Goal: Check status: Check status

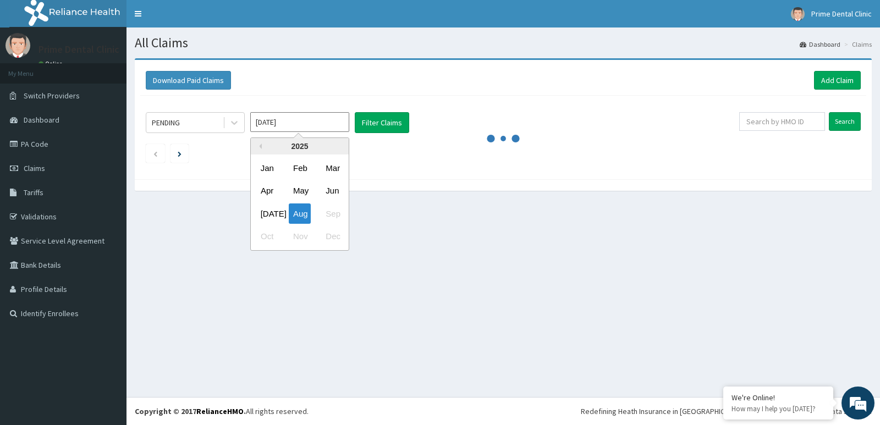
click at [282, 129] on input "[DATE]" at bounding box center [299, 122] width 99 height 20
click at [268, 213] on div "[DATE]" at bounding box center [267, 213] width 22 height 20
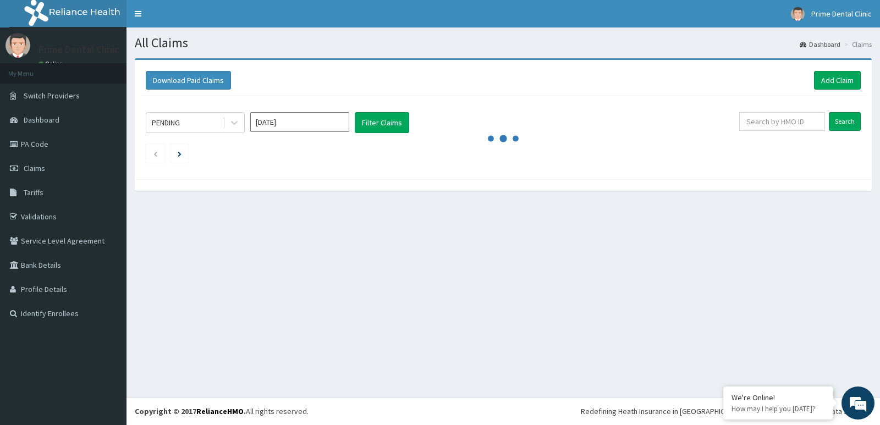
type input "[DATE]"
click at [378, 125] on button "Filter Claims" at bounding box center [382, 122] width 54 height 21
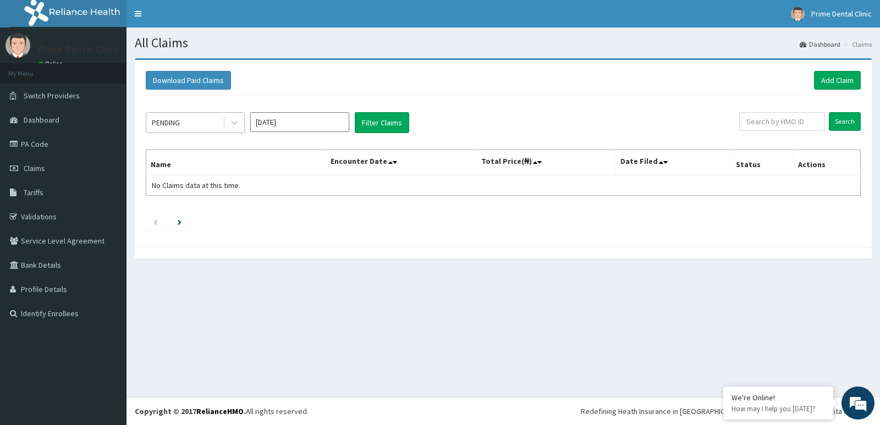
click at [203, 125] on div "PENDING" at bounding box center [184, 123] width 76 height 18
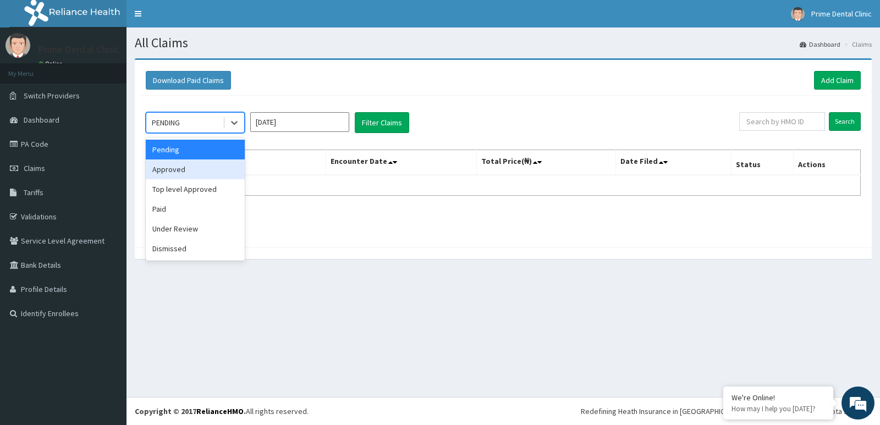
click at [196, 164] on div "Approved" at bounding box center [195, 169] width 99 height 20
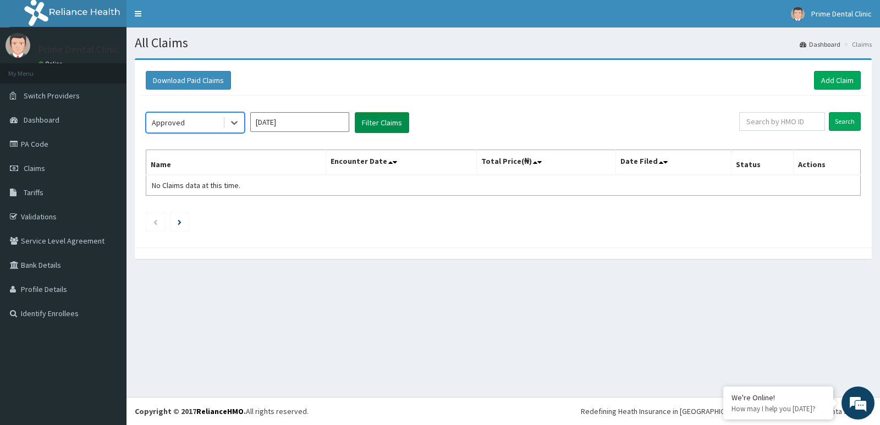
click at [368, 118] on button "Filter Claims" at bounding box center [382, 122] width 54 height 21
click at [202, 124] on div "Approved" at bounding box center [184, 123] width 76 height 18
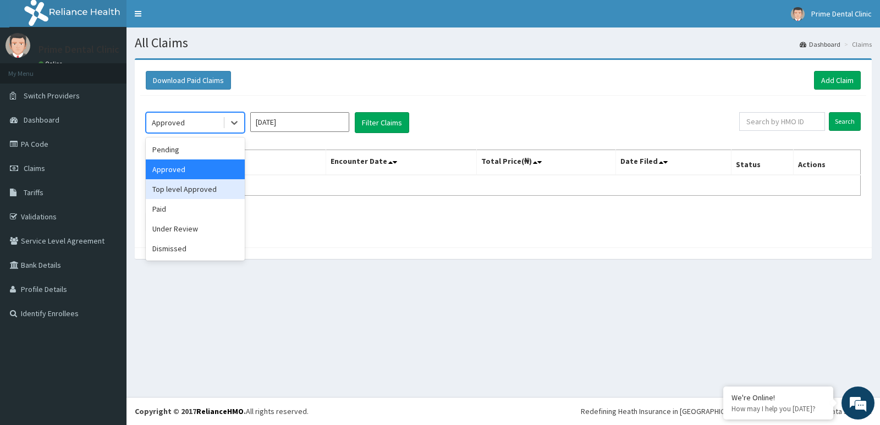
click at [208, 186] on div "Top level Approved" at bounding box center [195, 189] width 99 height 20
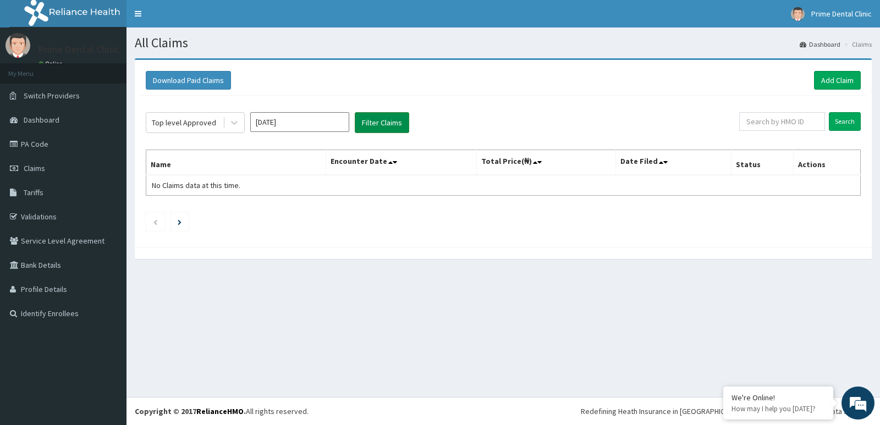
click at [388, 124] on button "Filter Claims" at bounding box center [382, 122] width 54 height 21
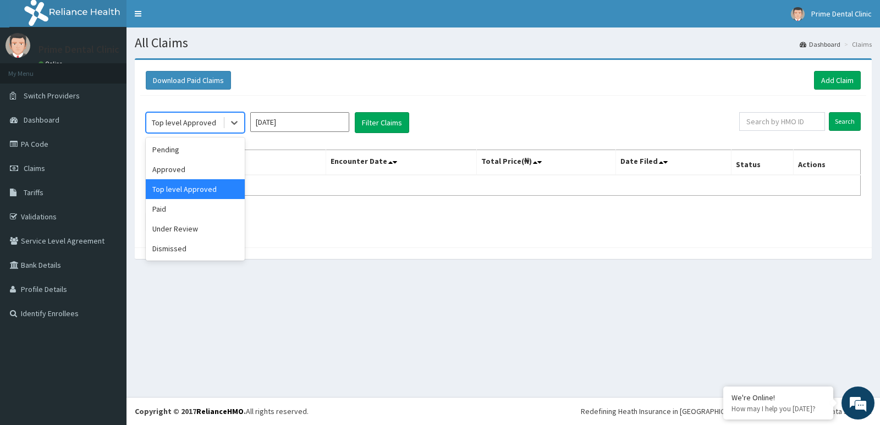
click at [212, 118] on div "Top level Approved" at bounding box center [184, 122] width 64 height 11
click at [193, 208] on div "Paid" at bounding box center [195, 209] width 99 height 20
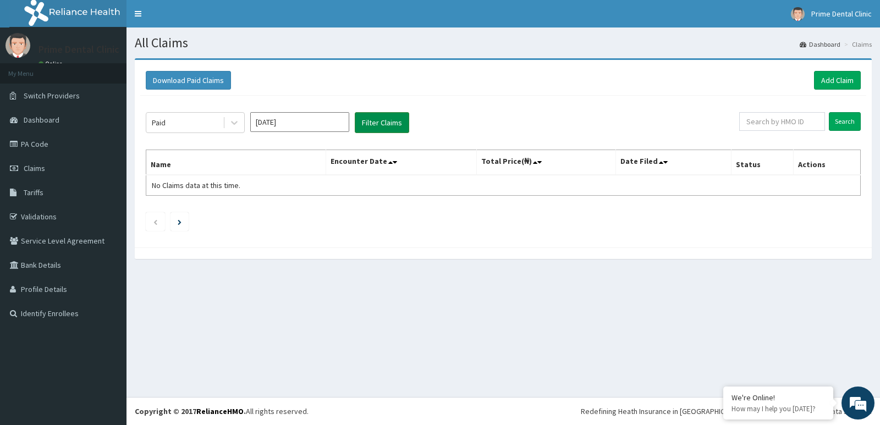
click at [393, 133] on button "Filter Claims" at bounding box center [382, 122] width 54 height 21
click at [382, 127] on button "Filter Claims" at bounding box center [382, 122] width 54 height 21
click at [381, 126] on button "Filter Claims" at bounding box center [382, 122] width 54 height 21
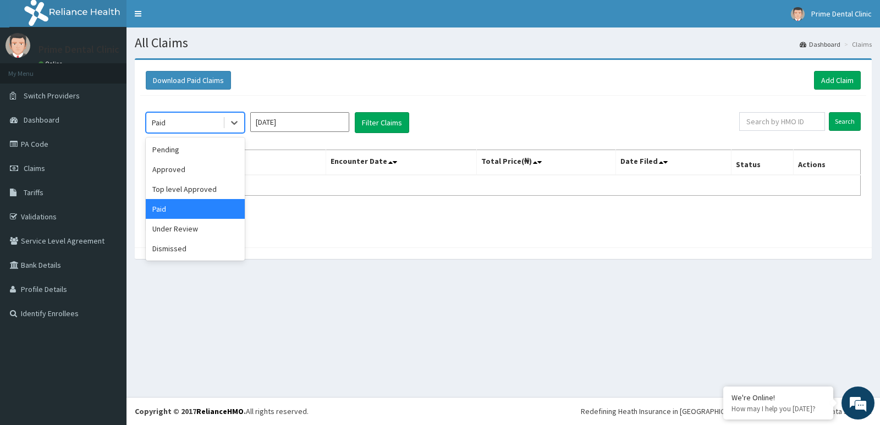
click at [185, 121] on div "Paid" at bounding box center [184, 123] width 76 height 18
click at [199, 236] on div "Under Review" at bounding box center [195, 229] width 99 height 20
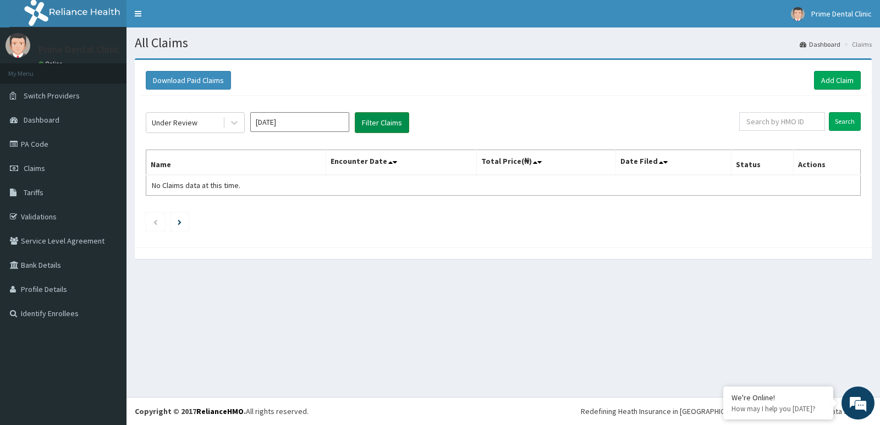
click at [364, 131] on button "Filter Claims" at bounding box center [382, 122] width 54 height 21
click at [217, 124] on div "Under Review" at bounding box center [184, 123] width 76 height 18
click at [73, 173] on link "Claims" at bounding box center [63, 168] width 126 height 24
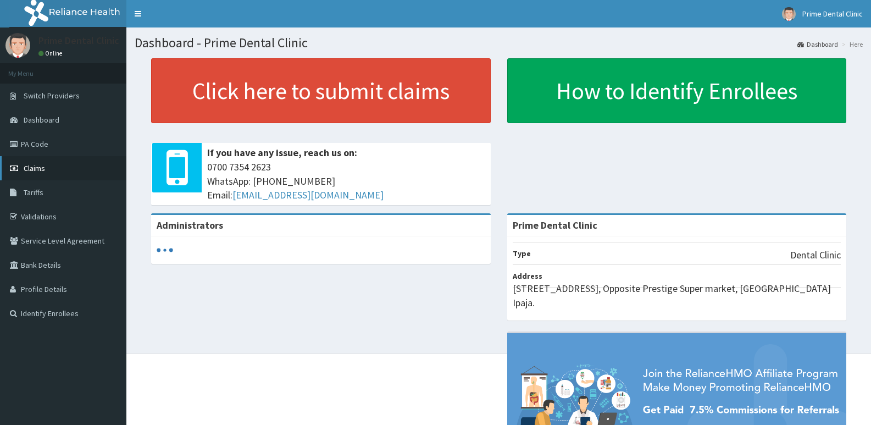
click at [58, 169] on link "Claims" at bounding box center [63, 168] width 126 height 24
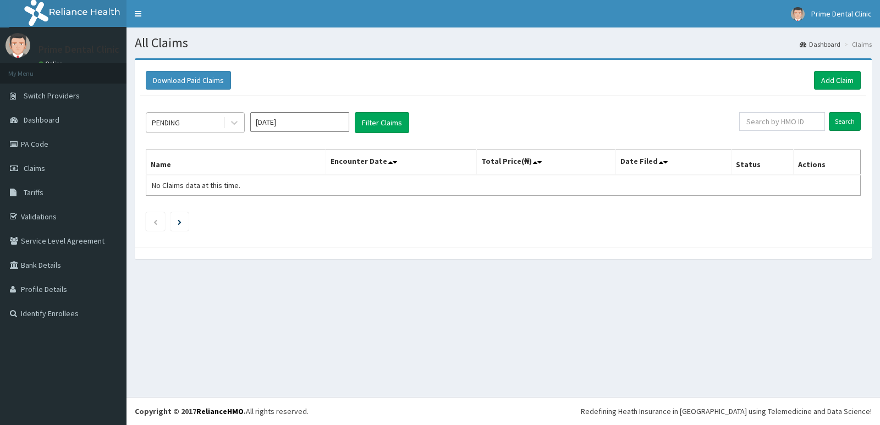
click at [176, 128] on div "PENDING" at bounding box center [166, 122] width 28 height 11
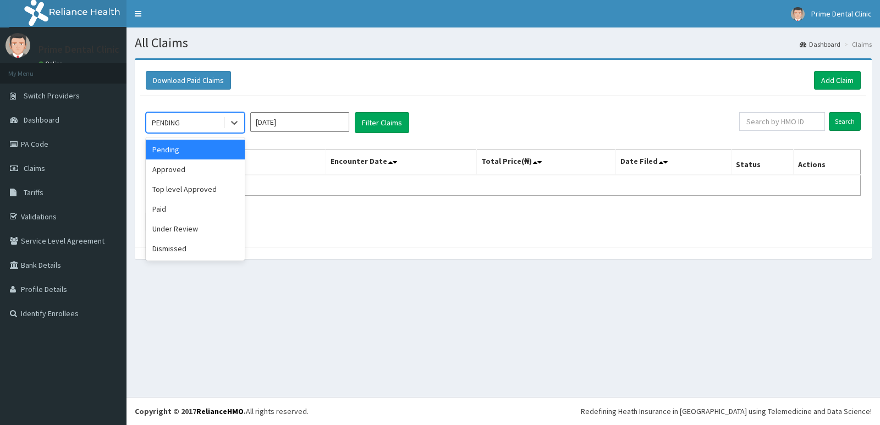
click at [326, 125] on input "[DATE]" at bounding box center [299, 122] width 99 height 20
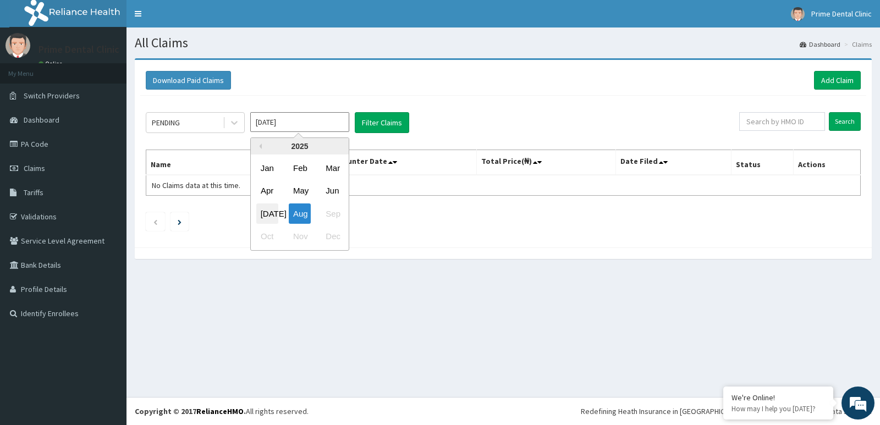
click at [272, 214] on div "Jul" at bounding box center [267, 213] width 22 height 20
type input "Jul 2025"
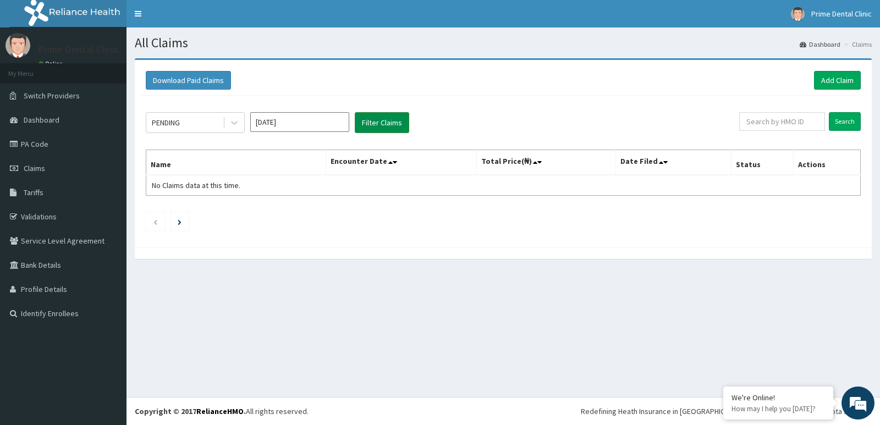
click at [389, 114] on button "Filter Claims" at bounding box center [382, 122] width 54 height 21
click at [196, 120] on div "PENDING" at bounding box center [184, 123] width 76 height 18
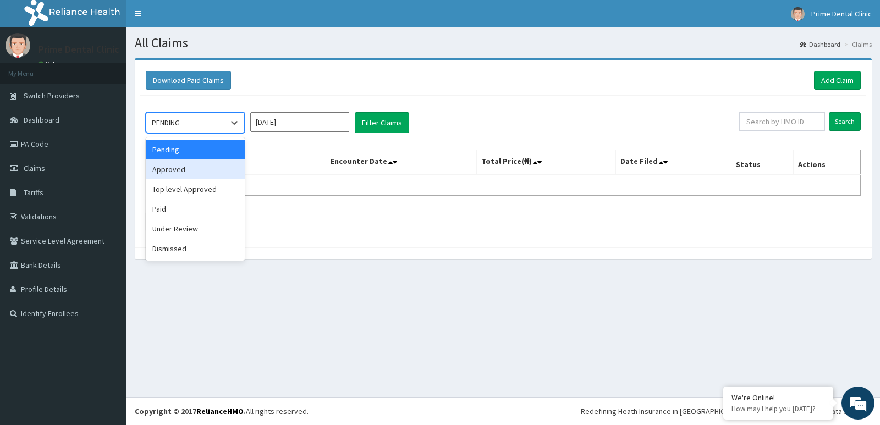
click at [203, 165] on div "Approved" at bounding box center [195, 169] width 99 height 20
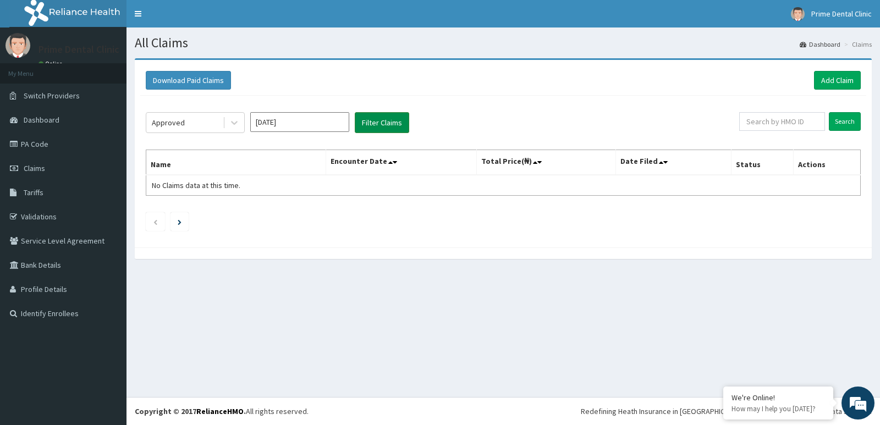
click at [377, 128] on button "Filter Claims" at bounding box center [382, 122] width 54 height 21
click at [199, 127] on div "Approved" at bounding box center [184, 123] width 76 height 18
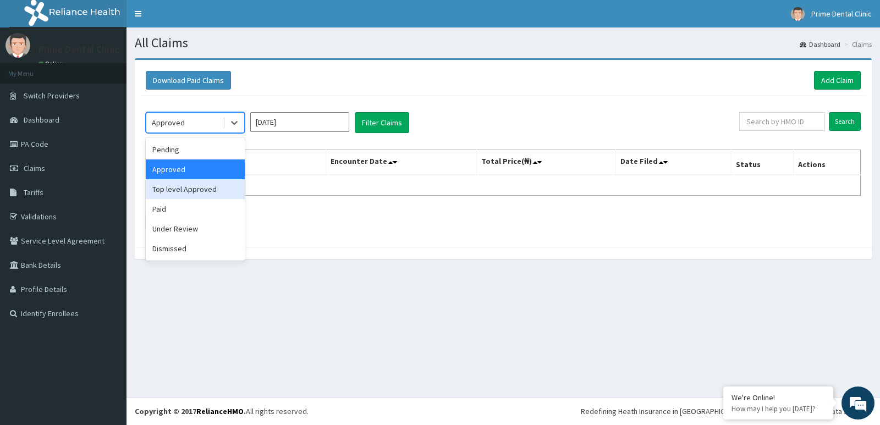
click at [206, 190] on div "Top level Approved" at bounding box center [195, 189] width 99 height 20
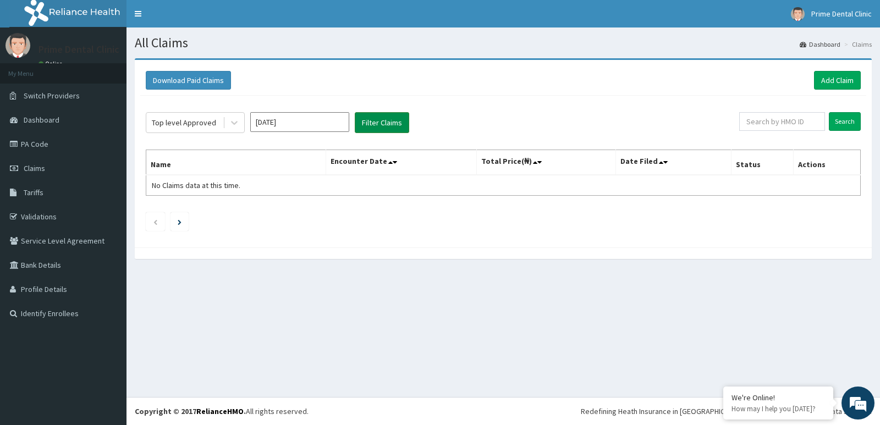
click at [368, 128] on button "Filter Claims" at bounding box center [382, 122] width 54 height 21
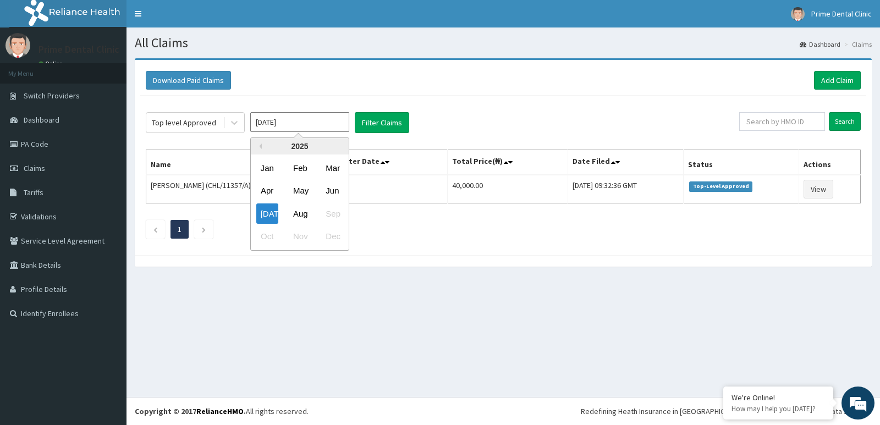
click at [275, 125] on input "[DATE]" at bounding box center [299, 122] width 99 height 20
click at [202, 124] on div "Top level Approved" at bounding box center [184, 122] width 64 height 11
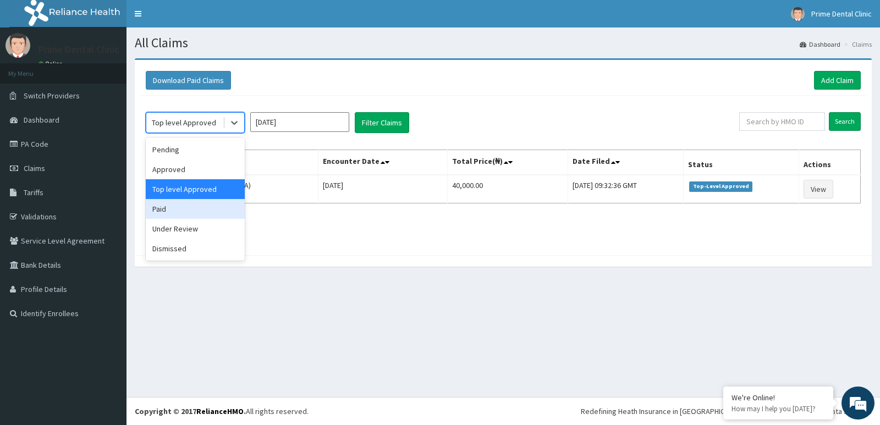
click at [209, 210] on div "Paid" at bounding box center [195, 209] width 99 height 20
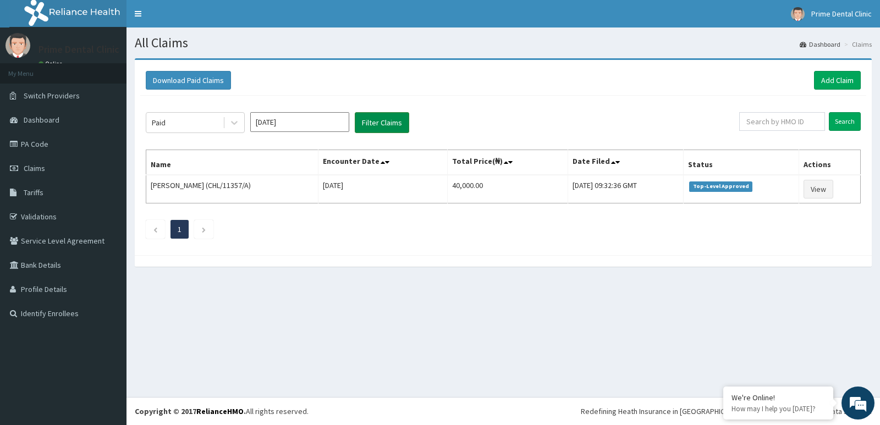
click at [370, 125] on button "Filter Claims" at bounding box center [382, 122] width 54 height 21
